Goal: Find contact information: Find contact information

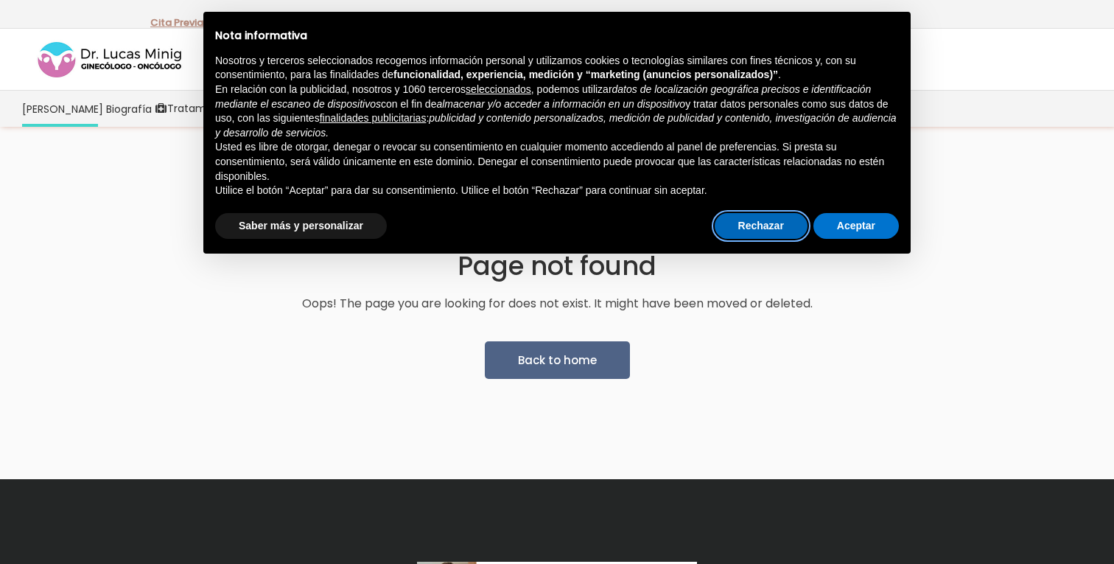
click at [748, 223] on button "Rechazar" at bounding box center [761, 226] width 93 height 27
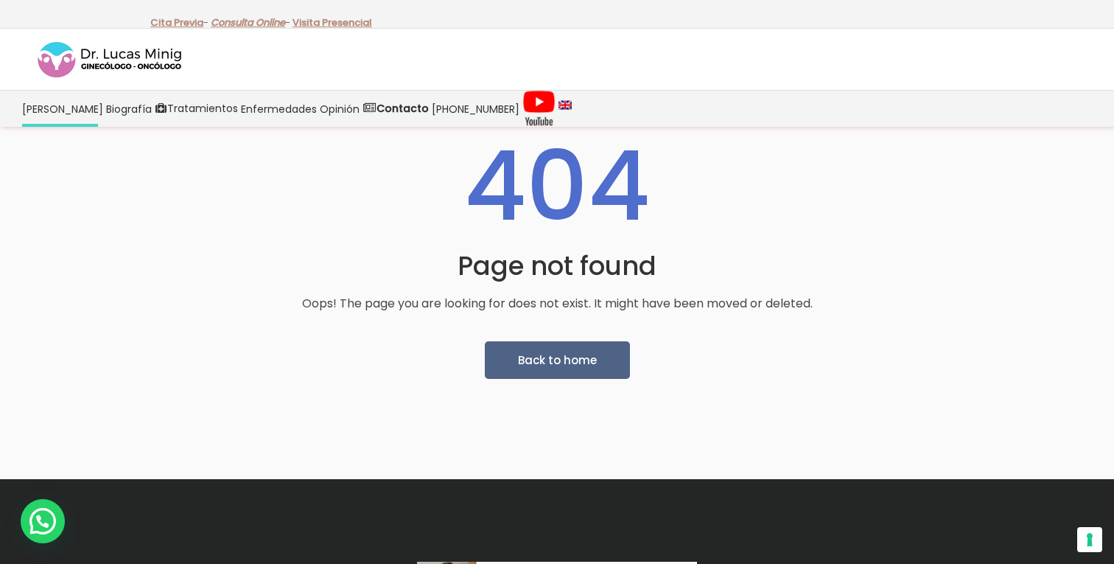
click at [244, 23] on link "Consulta Online" at bounding box center [248, 22] width 74 height 14
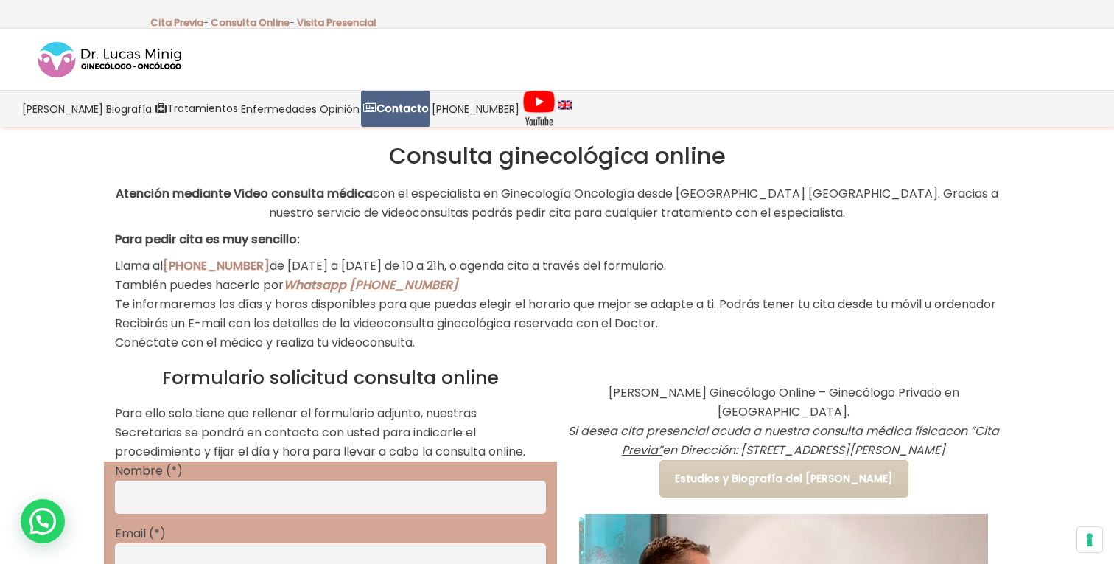
click at [326, 287] on link "Whatsapp [PHONE_NUMBER]" at bounding box center [371, 284] width 175 height 17
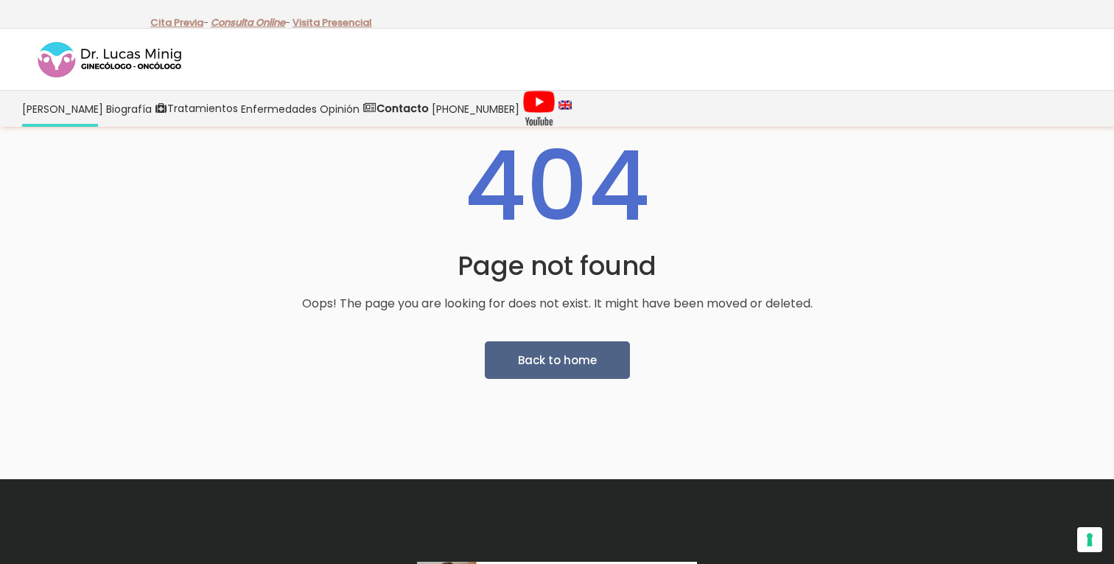
click at [268, 24] on link "Consulta Online" at bounding box center [248, 22] width 74 height 14
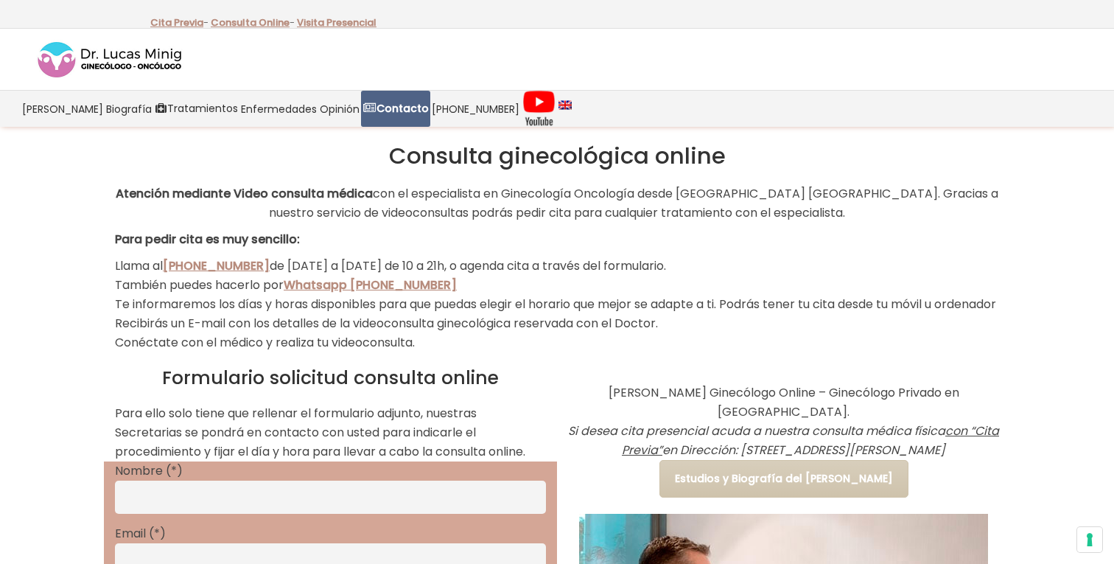
click at [143, 60] on img at bounding box center [109, 60] width 147 height 40
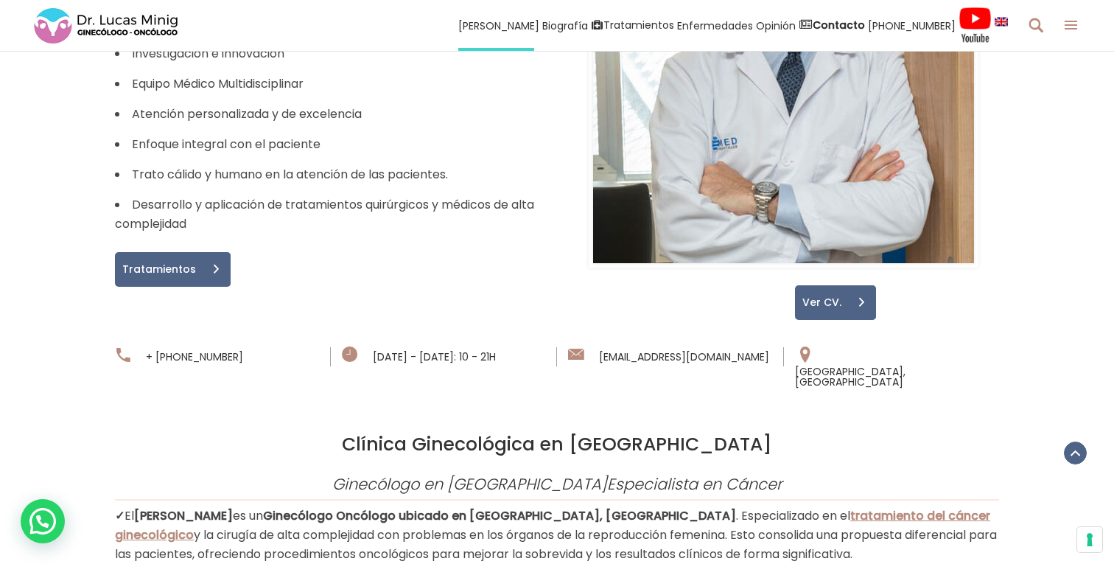
scroll to position [1056, 0]
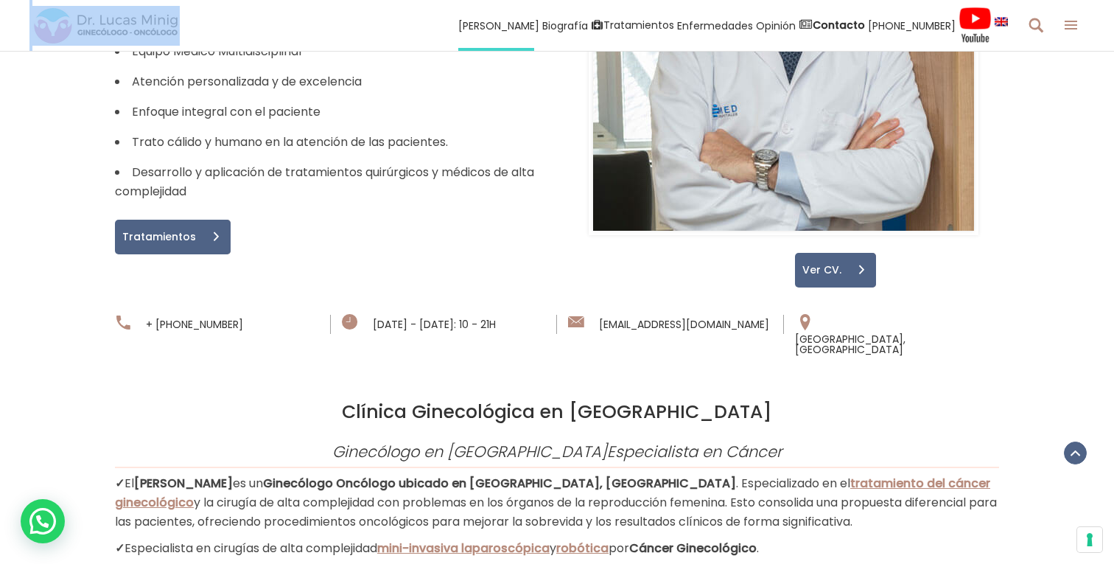
drag, startPoint x: 197, startPoint y: 22, endPoint x: 91, endPoint y: 21, distance: 106.1
click at [91, 21] on div "[PERSON_NAME] Biografía Equipo Médico Tratamientos Tratamiento del Cáncer [MEDI…" at bounding box center [557, 25] width 1114 height 51
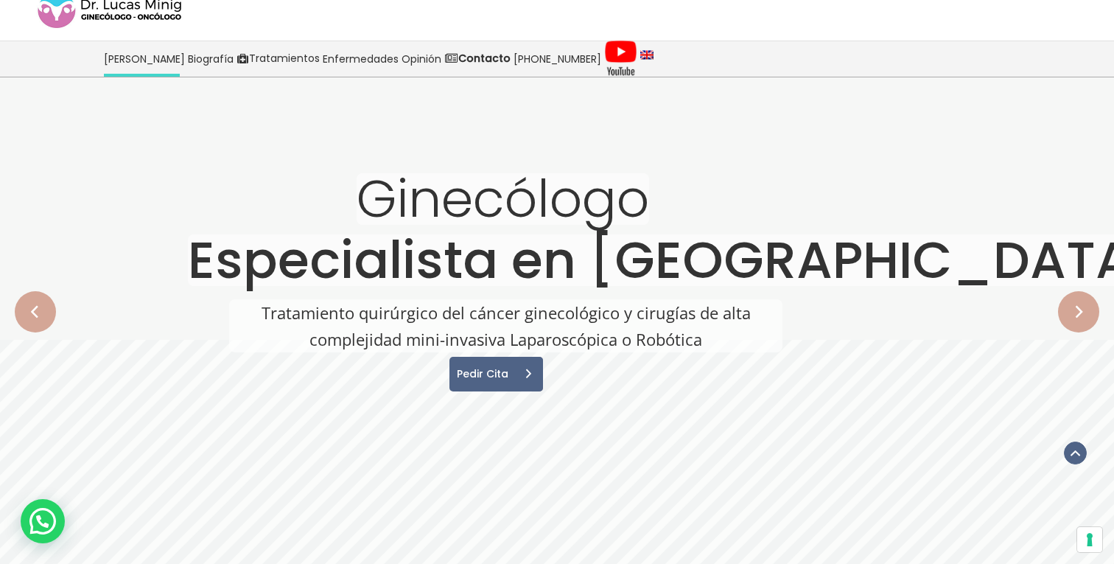
scroll to position [0, 0]
